Goal: Task Accomplishment & Management: Complete application form

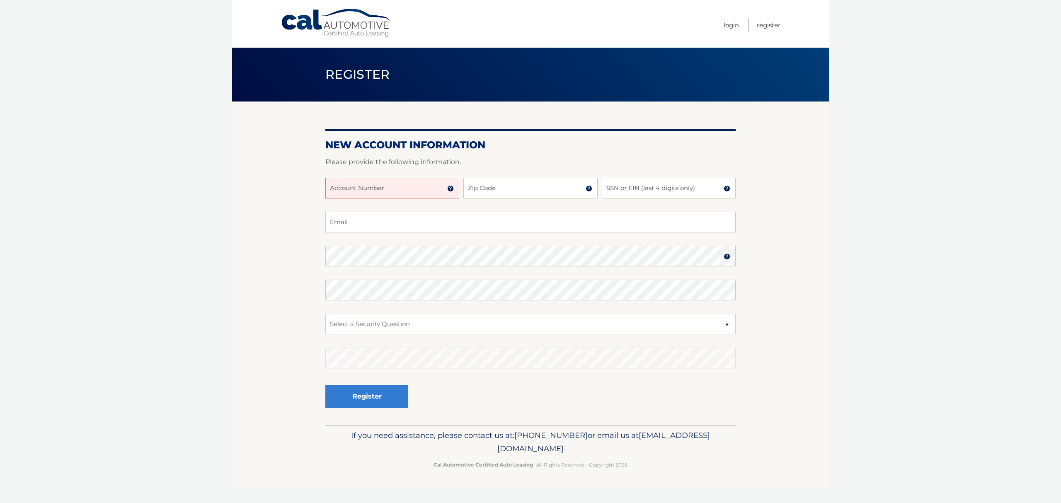
click at [410, 190] on input "Account Number" at bounding box center [392, 188] width 134 height 21
type input "44455526139"
type input "11580"
type input "4944"
type input "[EMAIL_ADDRESS][DOMAIN_NAME]"
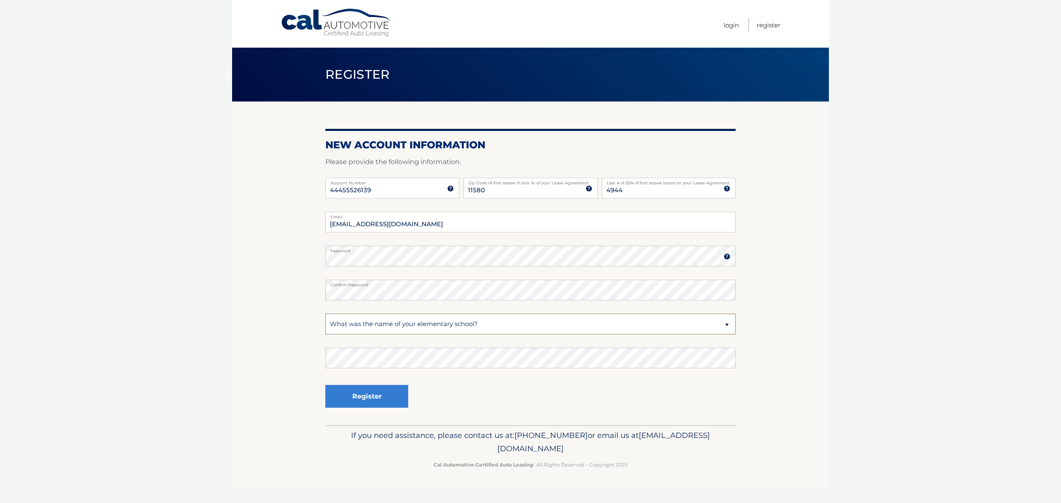
select select "2"
click at [346, 400] on button "Register" at bounding box center [366, 396] width 83 height 23
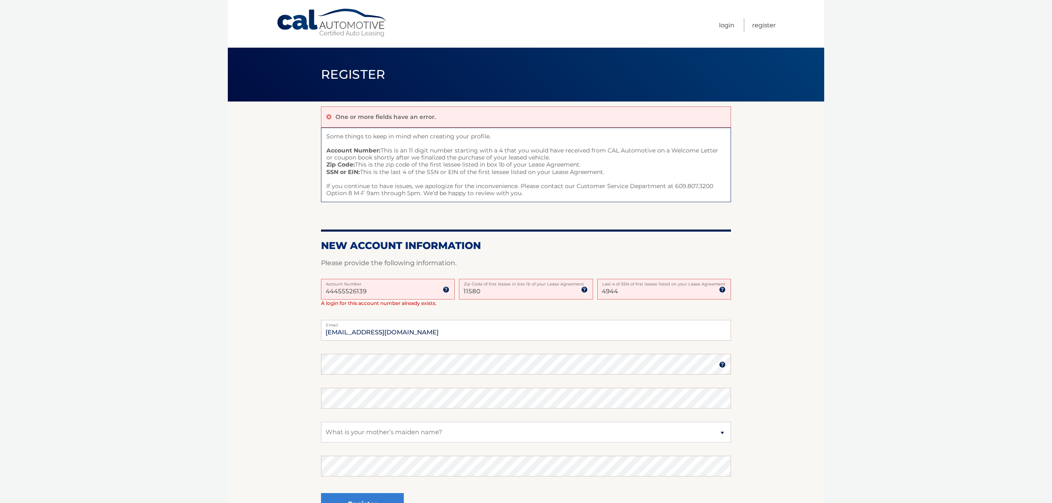
click at [734, 23] on ul "Login Register" at bounding box center [747, 24] width 57 height 48
click at [728, 22] on link "Login" at bounding box center [726, 25] width 15 height 14
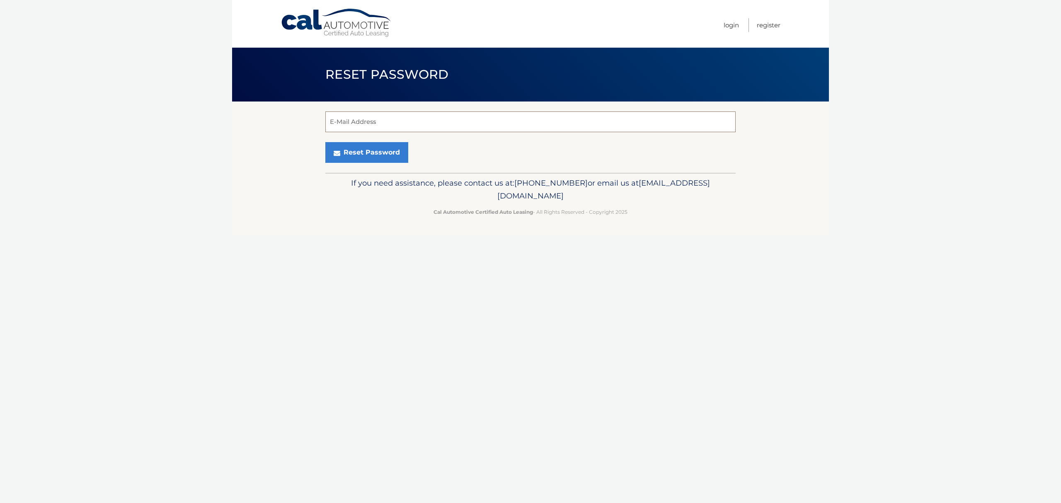
click at [363, 124] on input "E-Mail Address" at bounding box center [530, 121] width 410 height 21
type input "flawless717@gmail.com"
click at [373, 155] on button "Reset Password" at bounding box center [366, 152] width 83 height 21
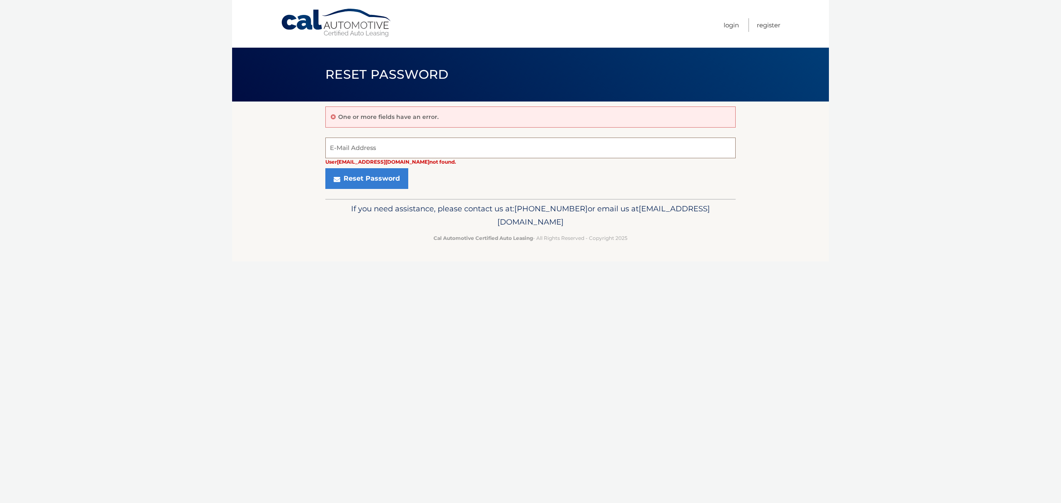
click at [377, 138] on input "E-Mail Address" at bounding box center [530, 148] width 410 height 21
type input "flawless@rwbaird.com"
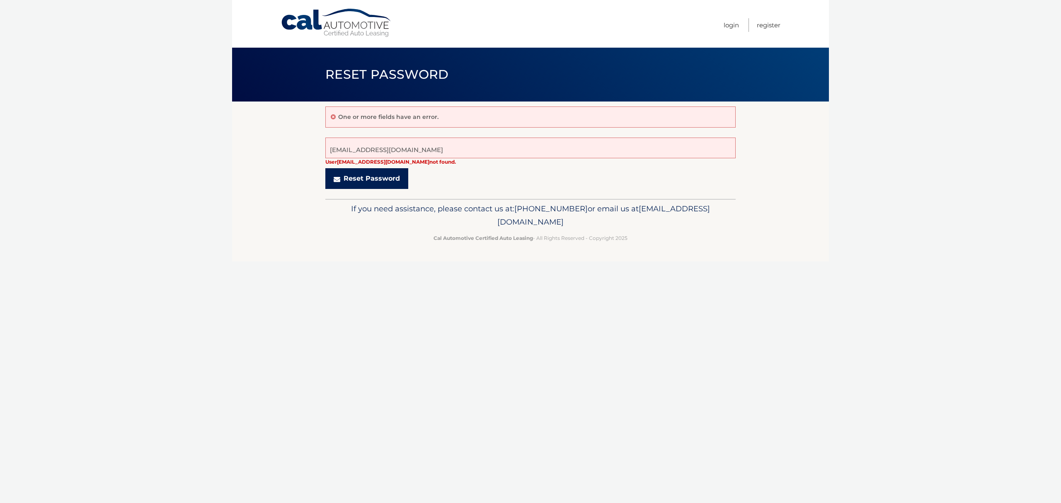
click at [374, 178] on button "Reset Password" at bounding box center [366, 178] width 83 height 21
click at [497, 221] on span "[EMAIL_ADDRESS][DOMAIN_NAME]" at bounding box center [603, 215] width 213 height 23
drag, startPoint x: 609, startPoint y: 221, endPoint x: 459, endPoint y: 224, distance: 149.2
click at [459, 224] on p "If you need assistance, please contact us at: [PHONE_NUMBER] or email us at [EM…" at bounding box center [530, 215] width 399 height 27
copy span "[EMAIL_ADDRESS][DOMAIN_NAME]"
